Goal: Task Accomplishment & Management: Use online tool/utility

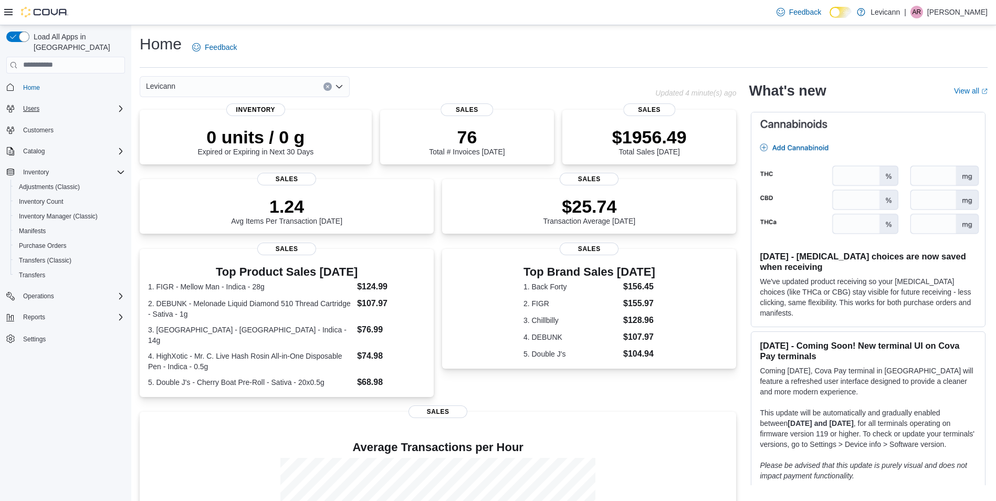
click at [64, 102] on div "Users" at bounding box center [72, 108] width 106 height 13
click at [32, 119] on span "Users" at bounding box center [27, 123] width 16 height 8
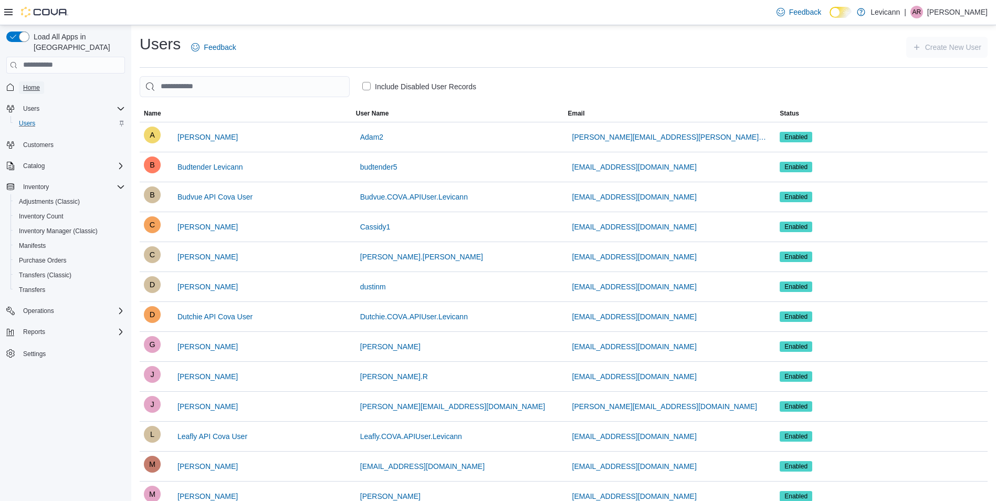
click at [38, 83] on span "Home" at bounding box center [31, 87] width 17 height 8
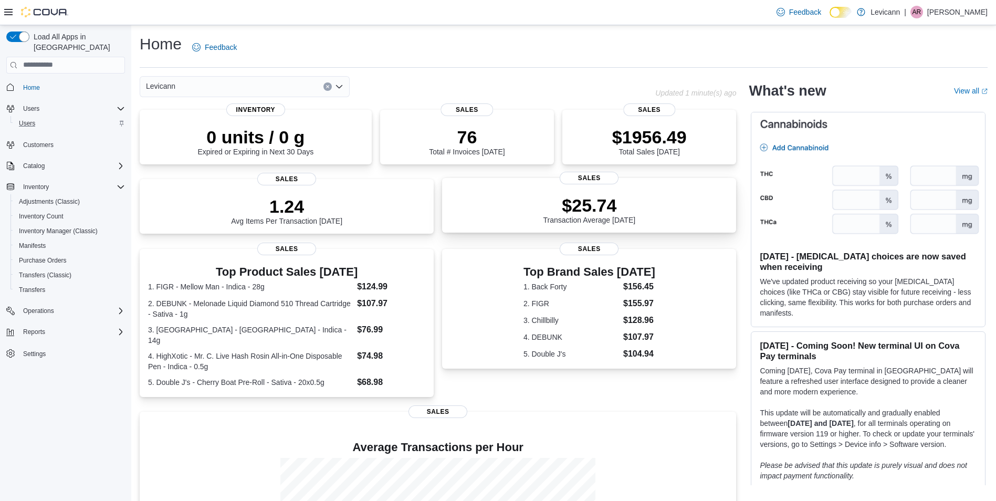
click at [521, 209] on div "$25.74 Transaction Average Today" at bounding box center [588, 207] width 277 height 34
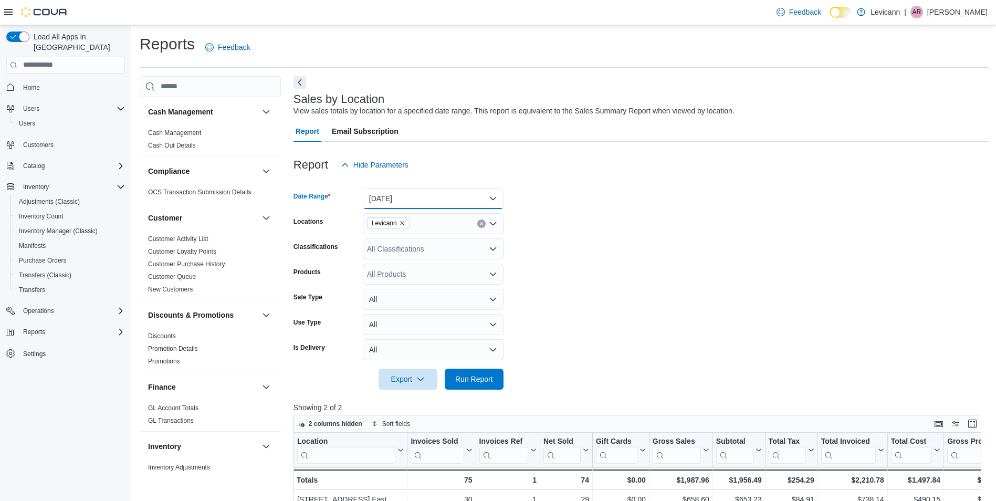
click at [479, 195] on button "Today" at bounding box center [433, 198] width 141 height 21
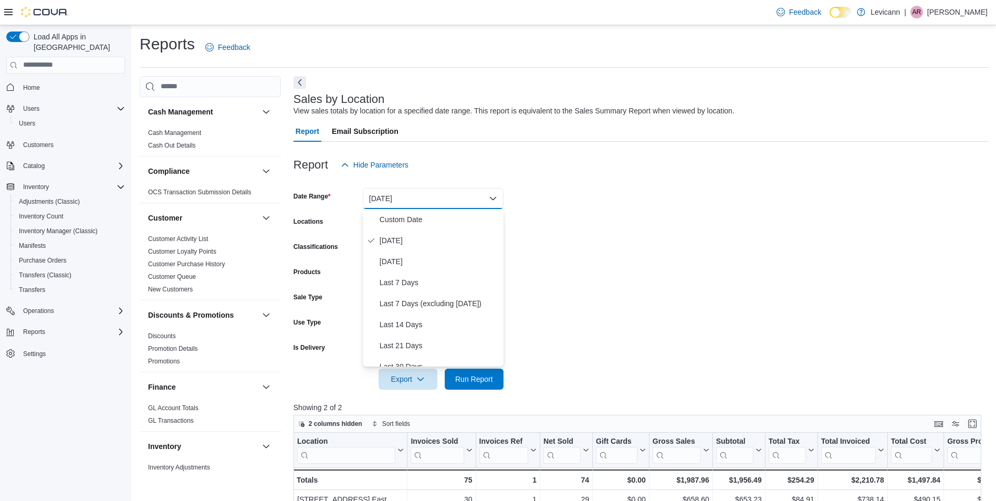
click at [570, 211] on form "Date Range Today Locations Levicann Classifications All Classifications Product…" at bounding box center [640, 282] width 695 height 214
click at [499, 199] on button "Today" at bounding box center [433, 198] width 141 height 21
click at [406, 352] on span "Year To Date" at bounding box center [439, 356] width 120 height 13
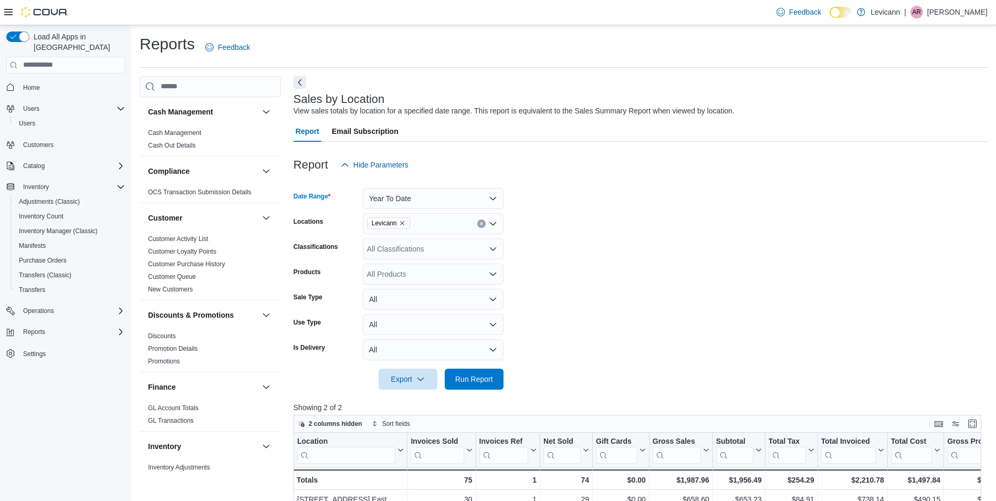
click at [449, 245] on div "All Classifications" at bounding box center [433, 248] width 141 height 21
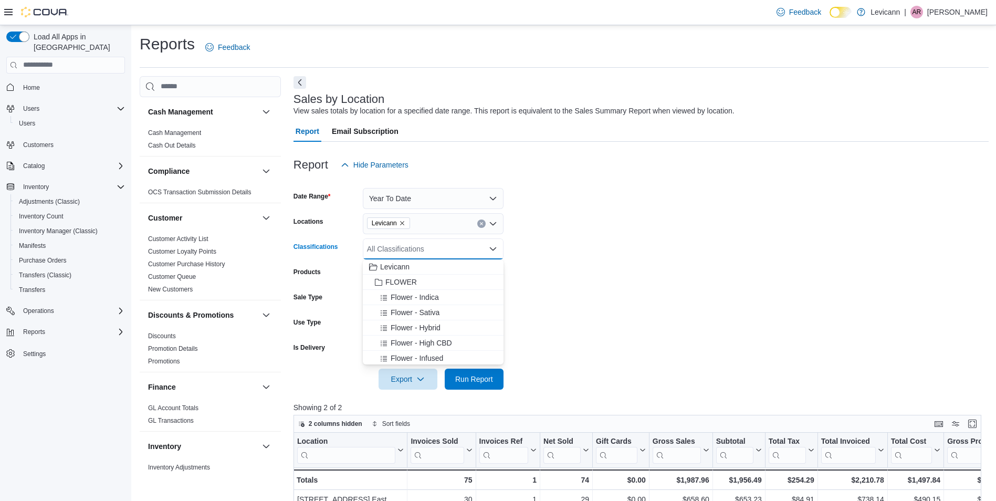
click at [555, 258] on form "Date Range Year To Date Locations Levicann Classifications All Classifications …" at bounding box center [640, 282] width 695 height 214
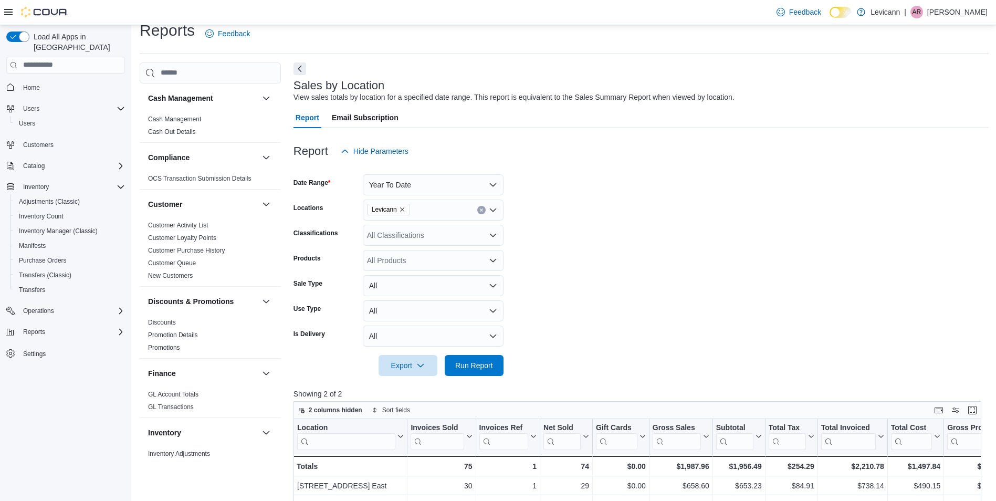
scroll to position [0, 0]
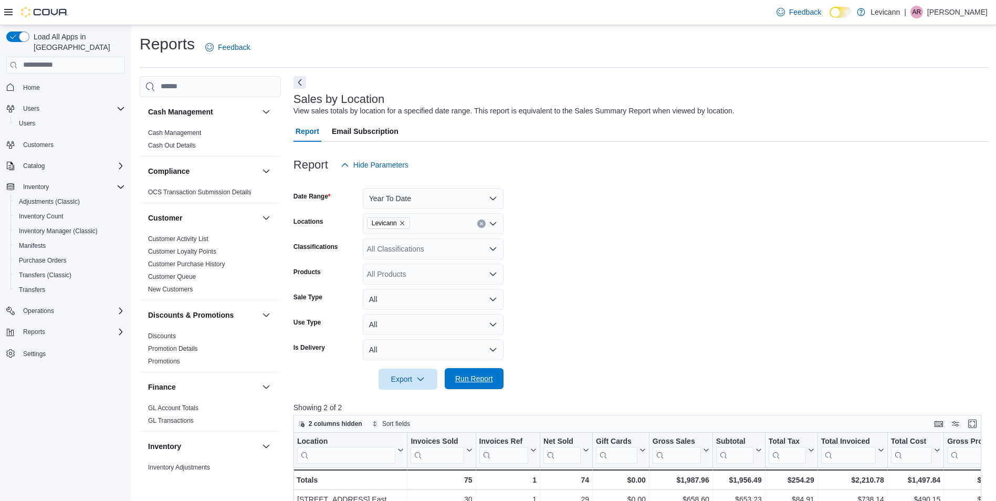
click at [480, 377] on span "Run Report" at bounding box center [474, 378] width 38 height 10
click at [492, 224] on icon "Open list of options" at bounding box center [493, 222] width 6 height 3
click at [557, 225] on form "Date Range Year To Date Locations Levicann Classifications All Classifications …" at bounding box center [640, 282] width 695 height 214
click at [56, 227] on span "Inventory Manager (Classic)" at bounding box center [58, 231] width 79 height 8
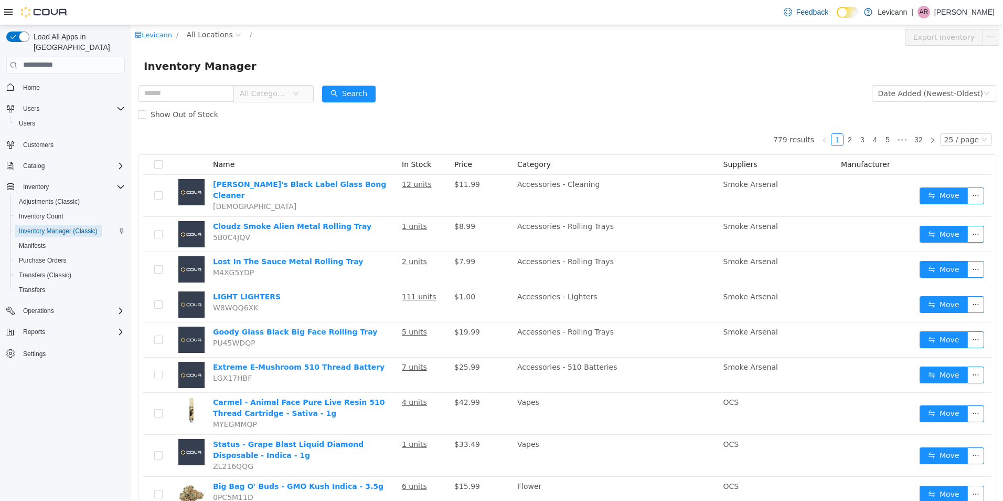
click at [70, 227] on span "Inventory Manager (Classic)" at bounding box center [58, 231] width 79 height 8
click at [211, 96] on input "text" at bounding box center [186, 92] width 96 height 17
type input "*****"
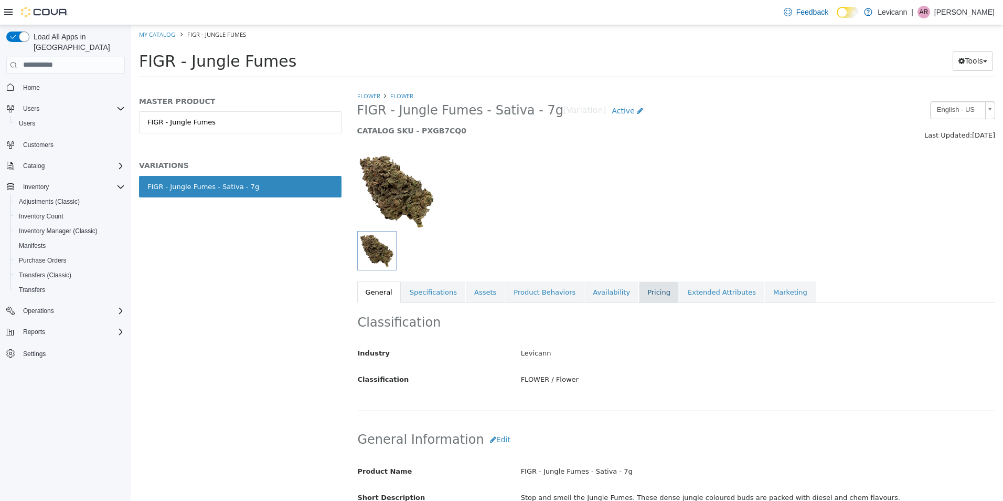
click at [644, 292] on link "Pricing" at bounding box center [659, 292] width 40 height 22
